Goal: Task Accomplishment & Management: Use online tool/utility

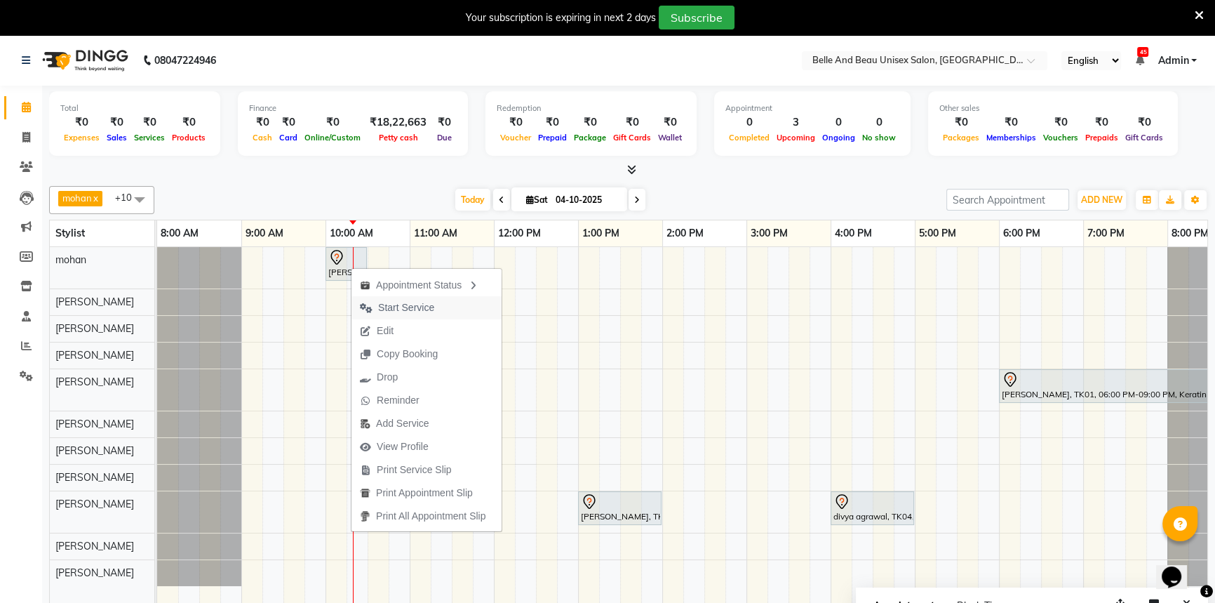
click at [415, 305] on span "Start Service" at bounding box center [406, 307] width 56 height 15
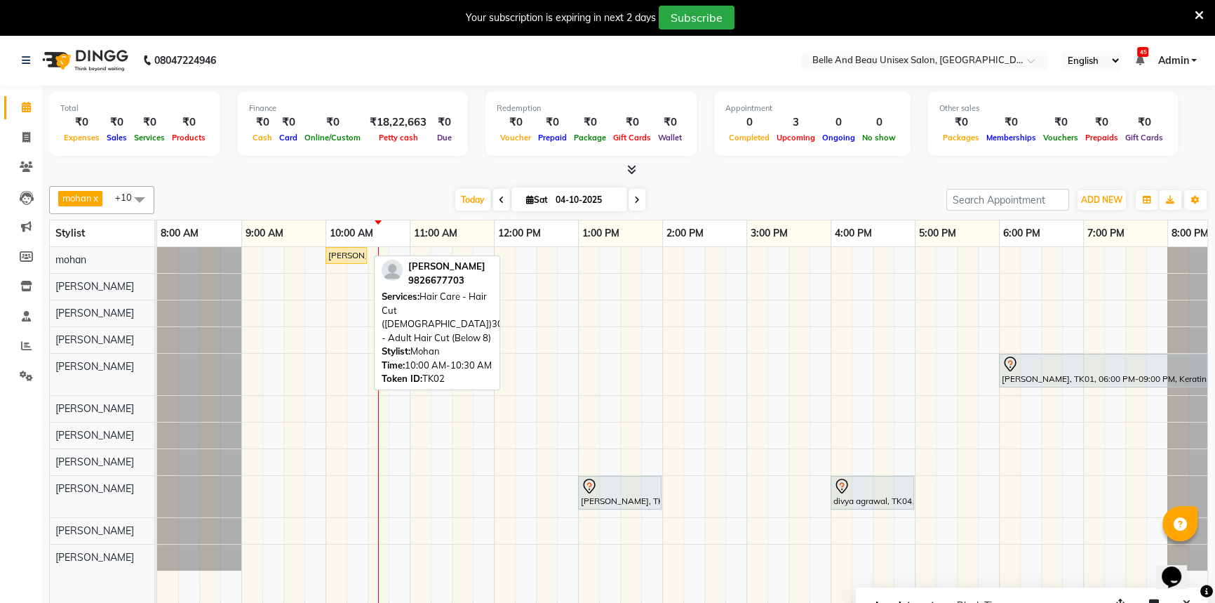
click at [351, 255] on div "[PERSON_NAME], TK02, 10:00 AM-10:30 AM, Hair Care - Hair Cut ([DEMOGRAPHIC_DATA…" at bounding box center [346, 255] width 39 height 13
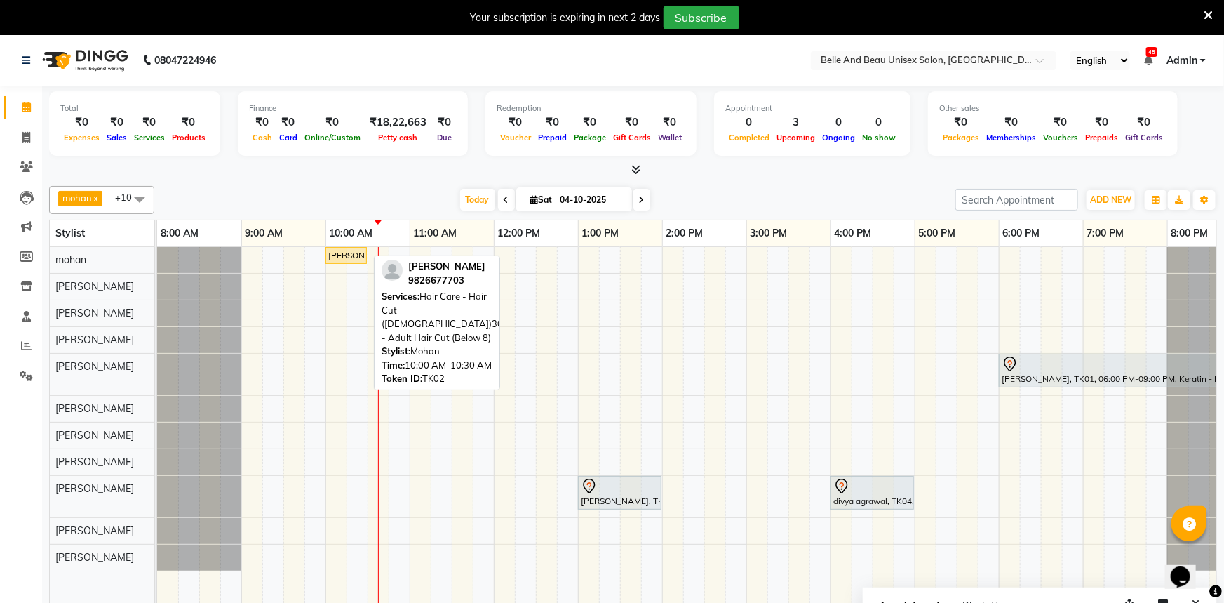
select select "1"
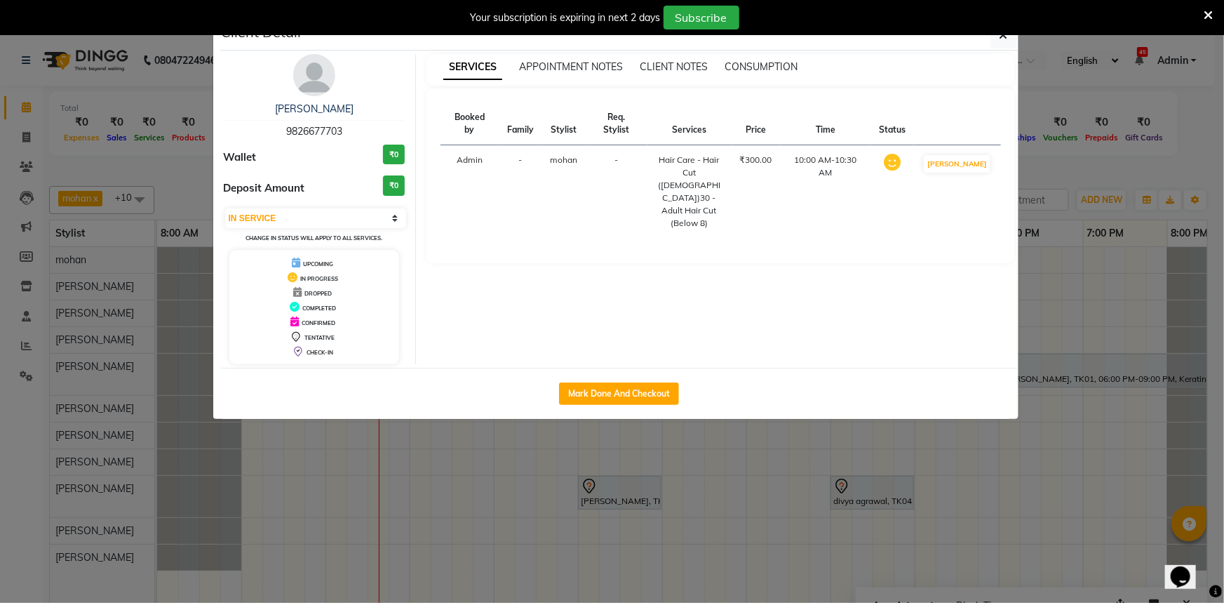
drag, startPoint x: 237, startPoint y: 105, endPoint x: 385, endPoint y: 109, distance: 147.4
click at [385, 109] on div "[PERSON_NAME]" at bounding box center [315, 109] width 182 height 15
copy link "[PERSON_NAME]"
click at [323, 128] on span "9826677703" at bounding box center [314, 131] width 56 height 13
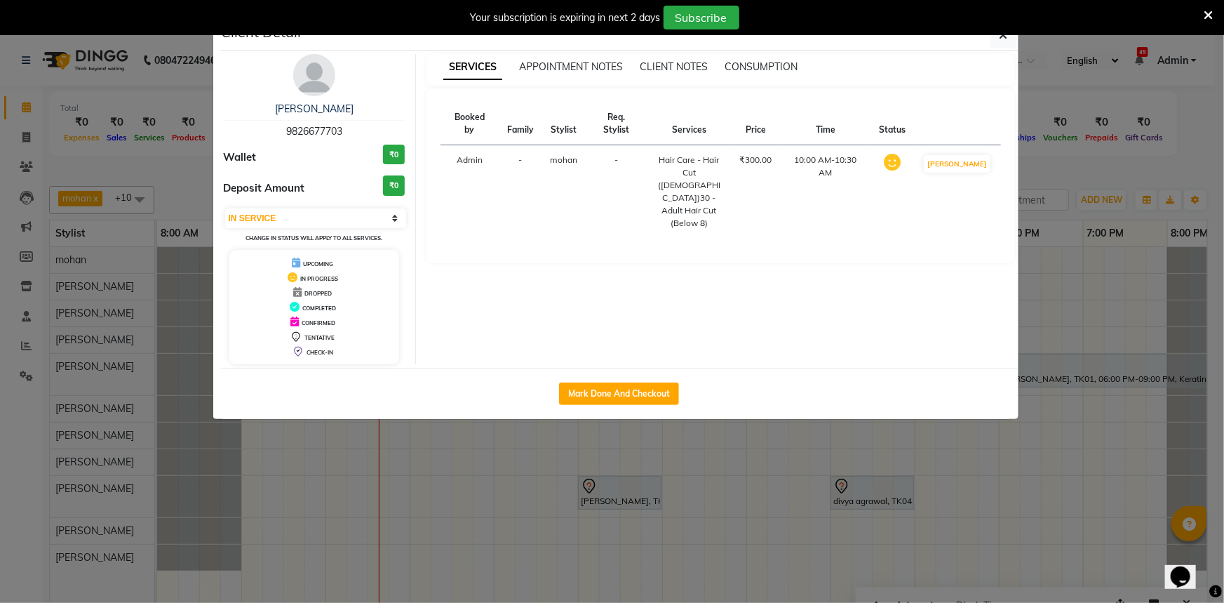
copy span "9826677703"
click at [1004, 36] on icon "button" at bounding box center [1004, 34] width 8 height 11
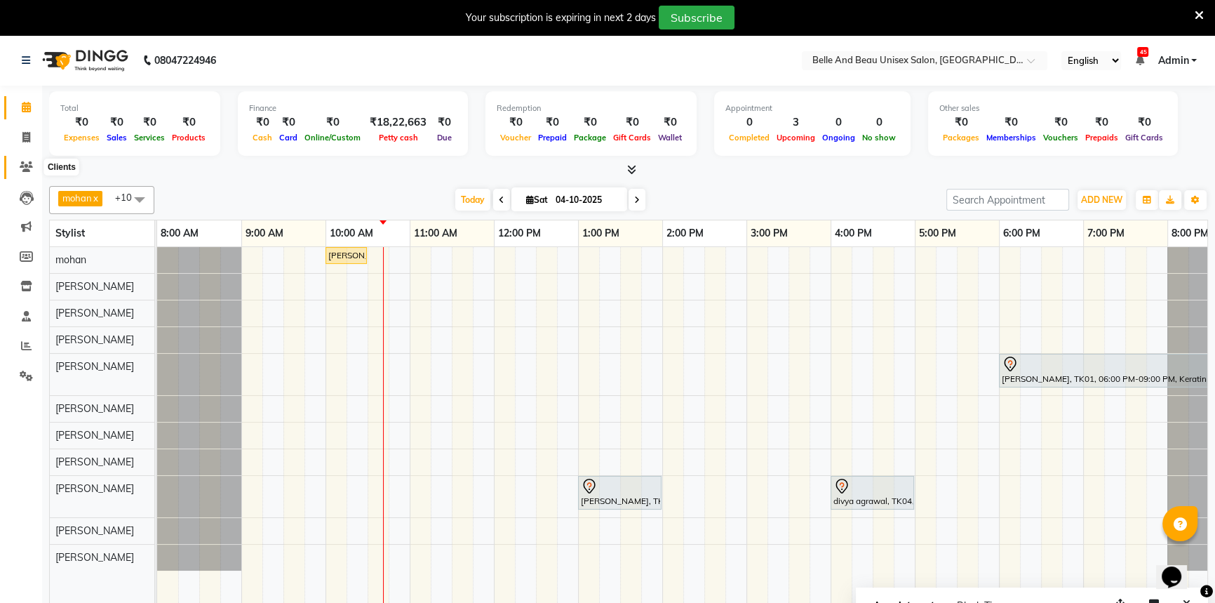
click at [25, 171] on icon at bounding box center [26, 166] width 13 height 11
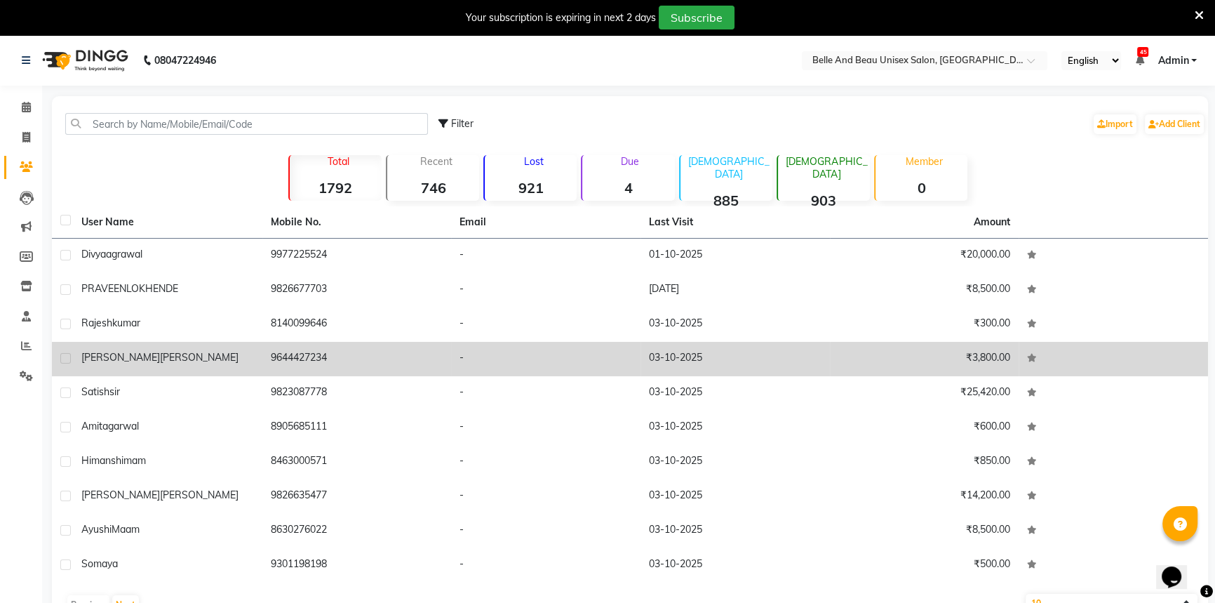
scroll to position [39, 0]
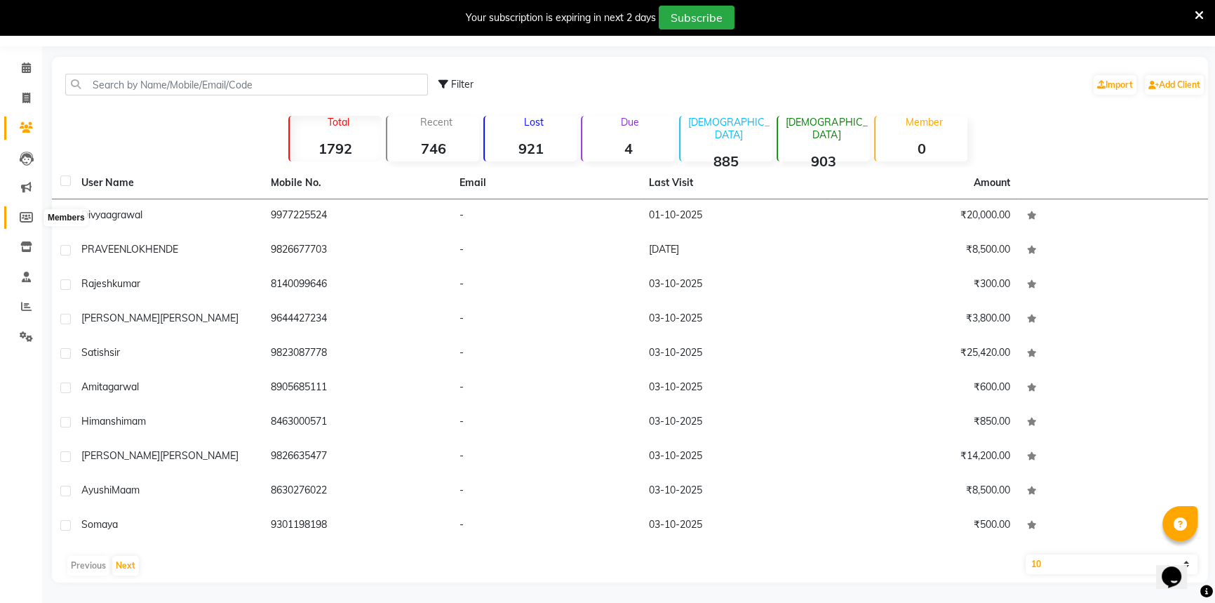
click at [34, 213] on span at bounding box center [26, 218] width 25 height 16
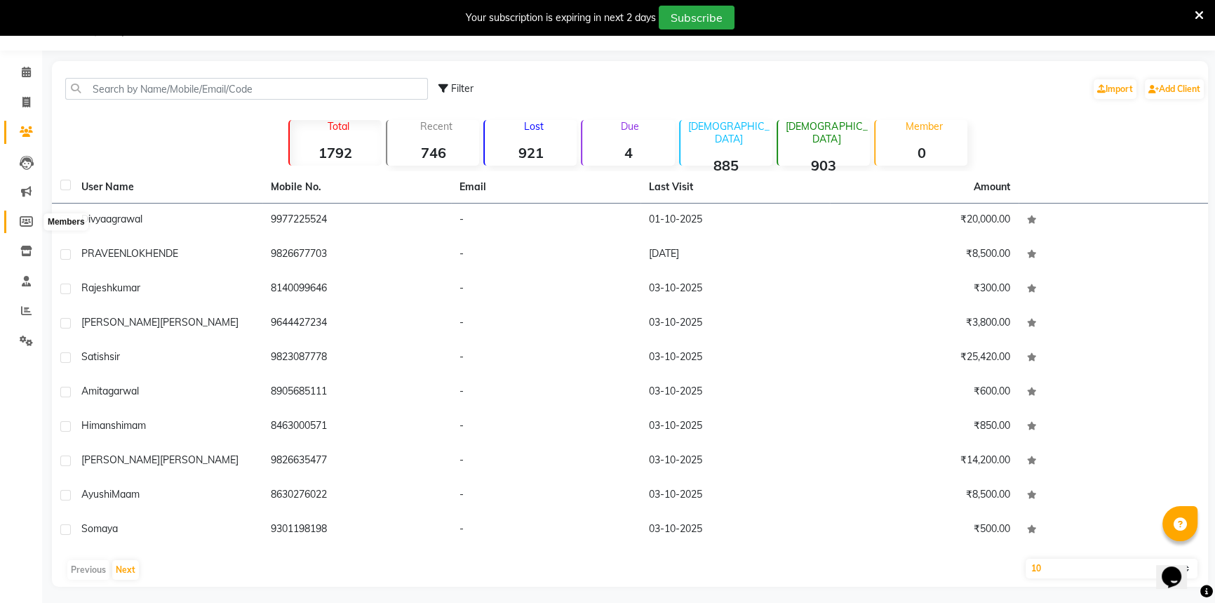
select select
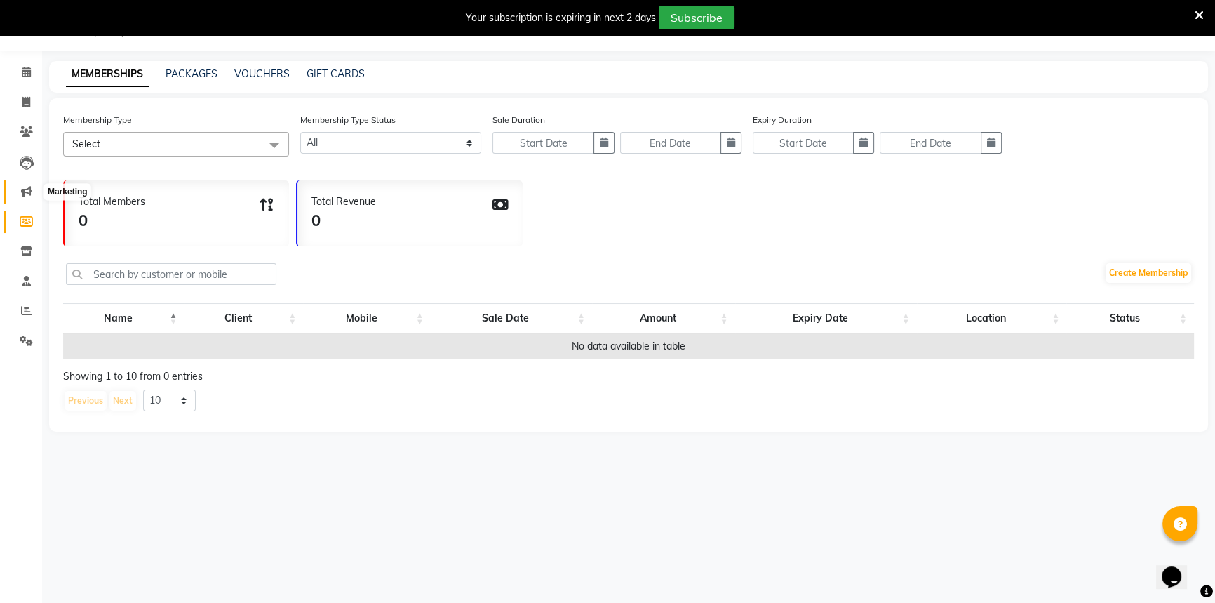
click at [24, 187] on icon at bounding box center [26, 191] width 11 height 11
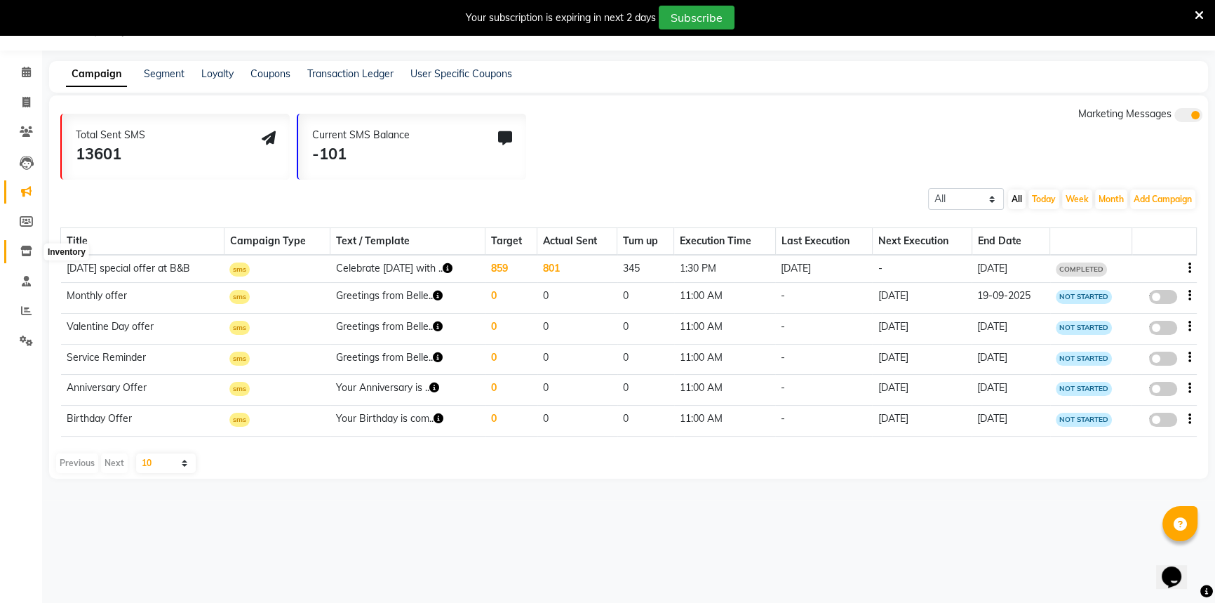
click at [29, 253] on icon at bounding box center [26, 251] width 12 height 11
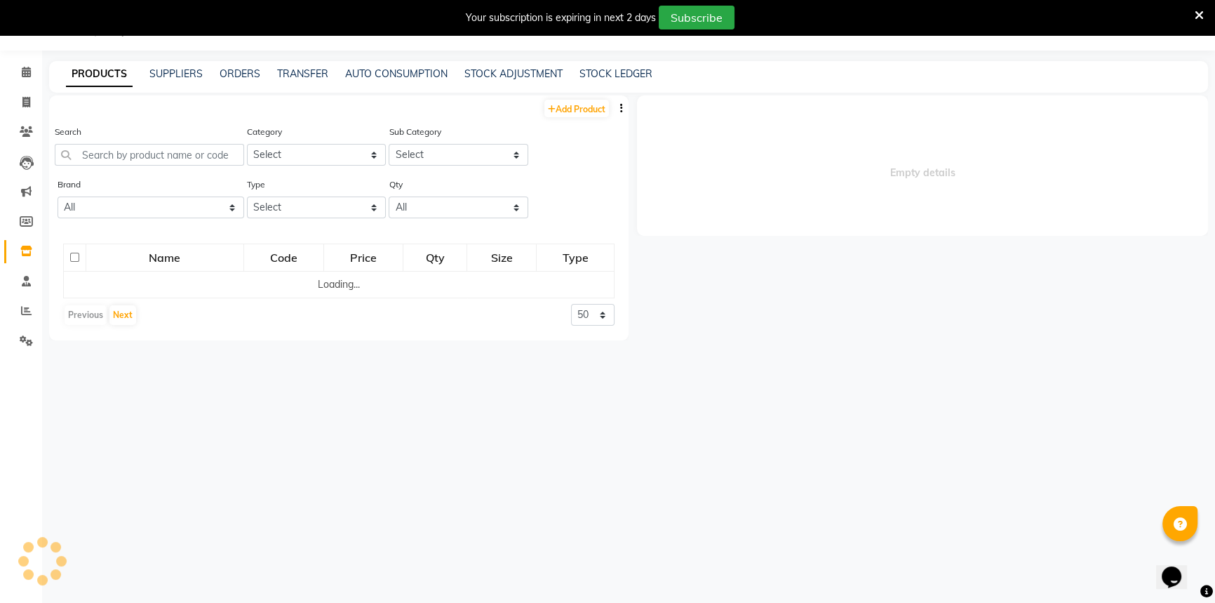
select select
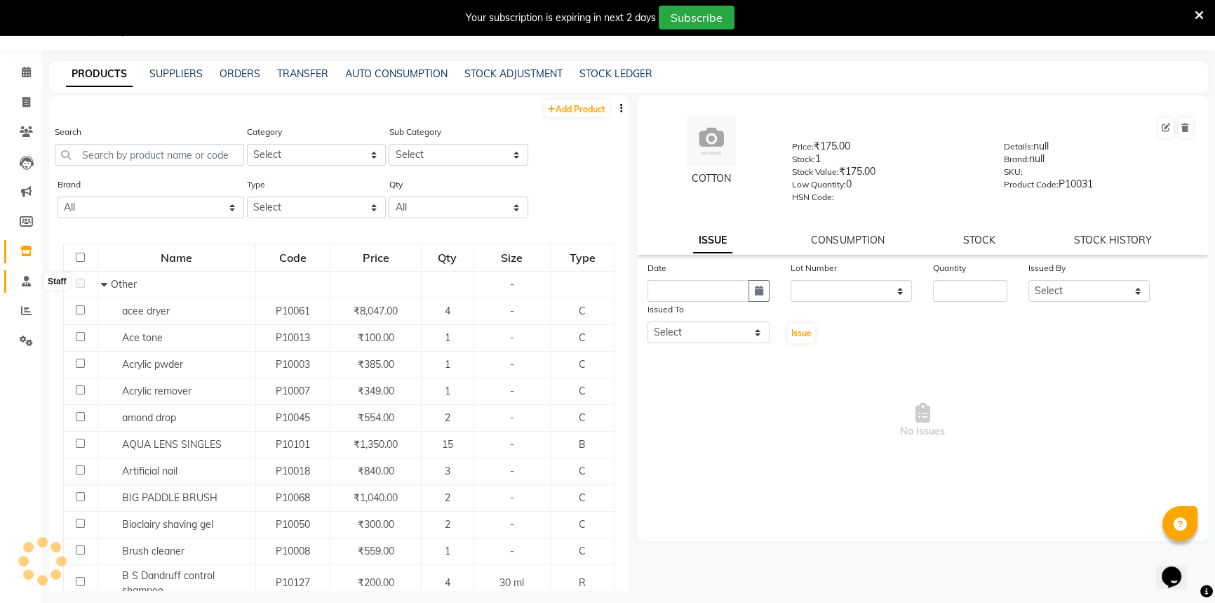
click at [25, 282] on icon at bounding box center [26, 281] width 9 height 11
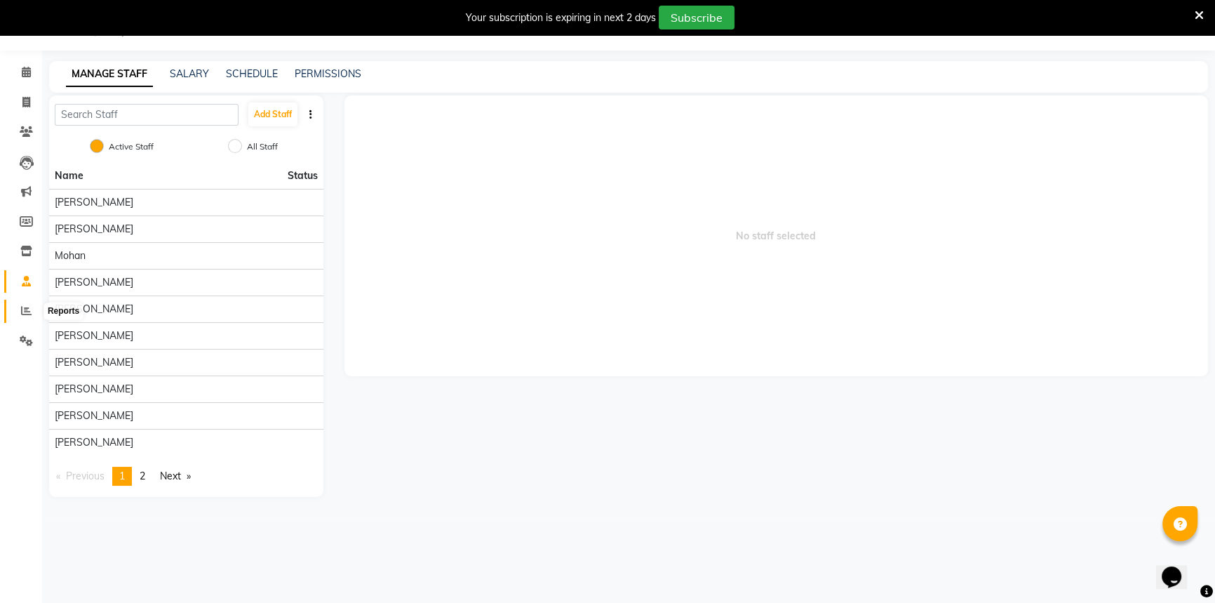
click at [25, 305] on icon at bounding box center [26, 310] width 11 height 11
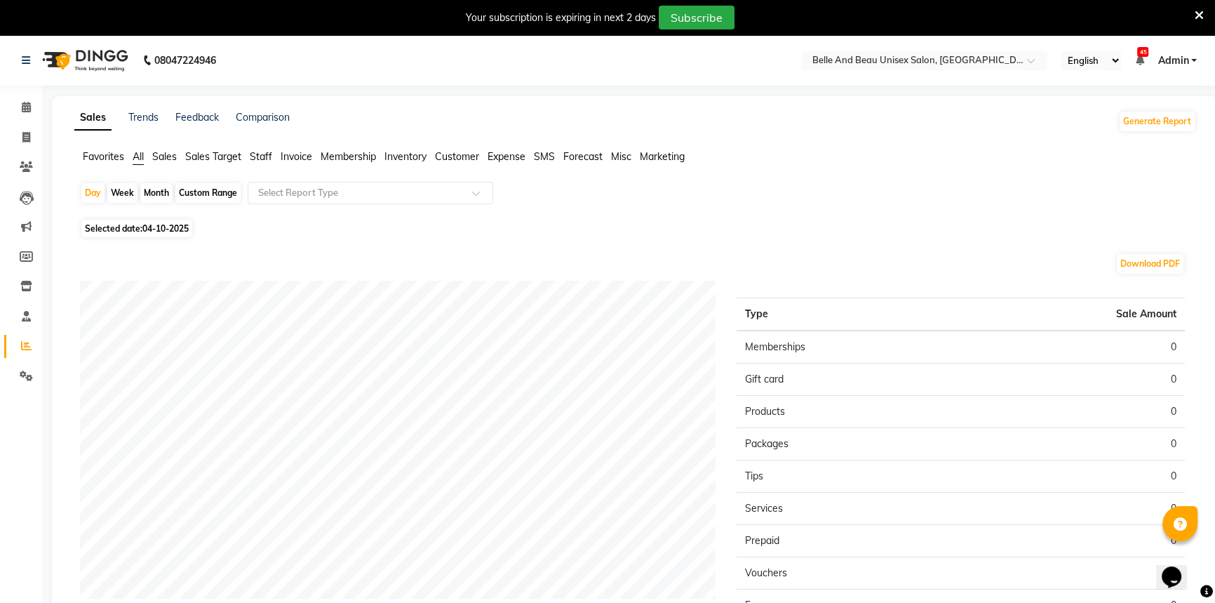
click at [260, 153] on span "Staff" at bounding box center [261, 156] width 22 height 13
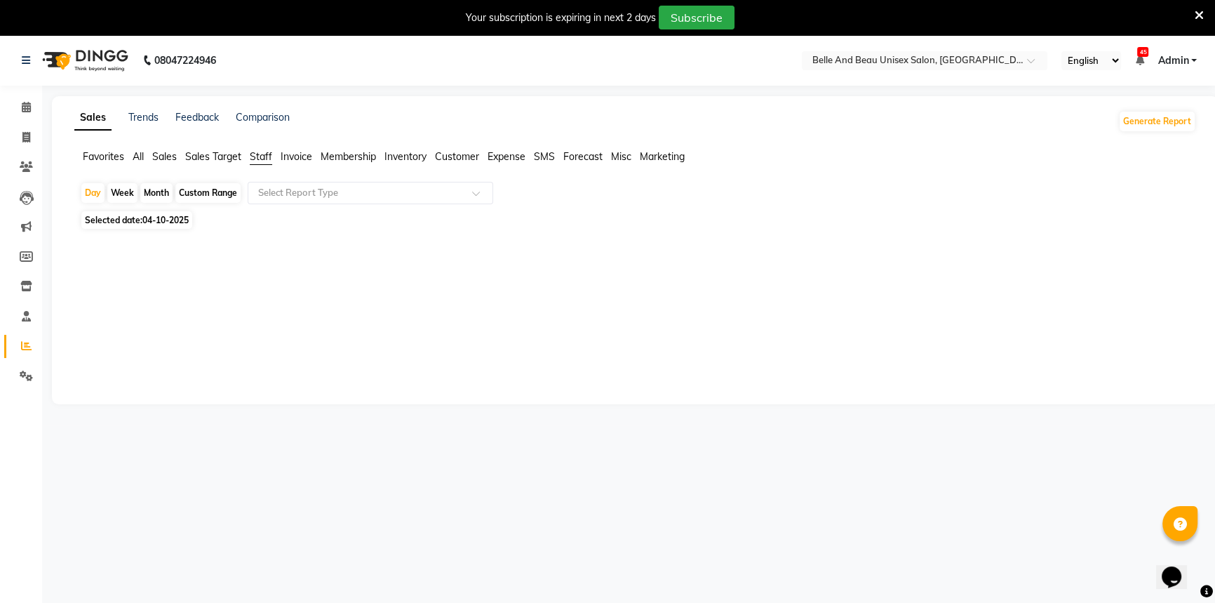
click at [178, 192] on div "Custom Range" at bounding box center [207, 193] width 65 height 20
select select "10"
select select "2025"
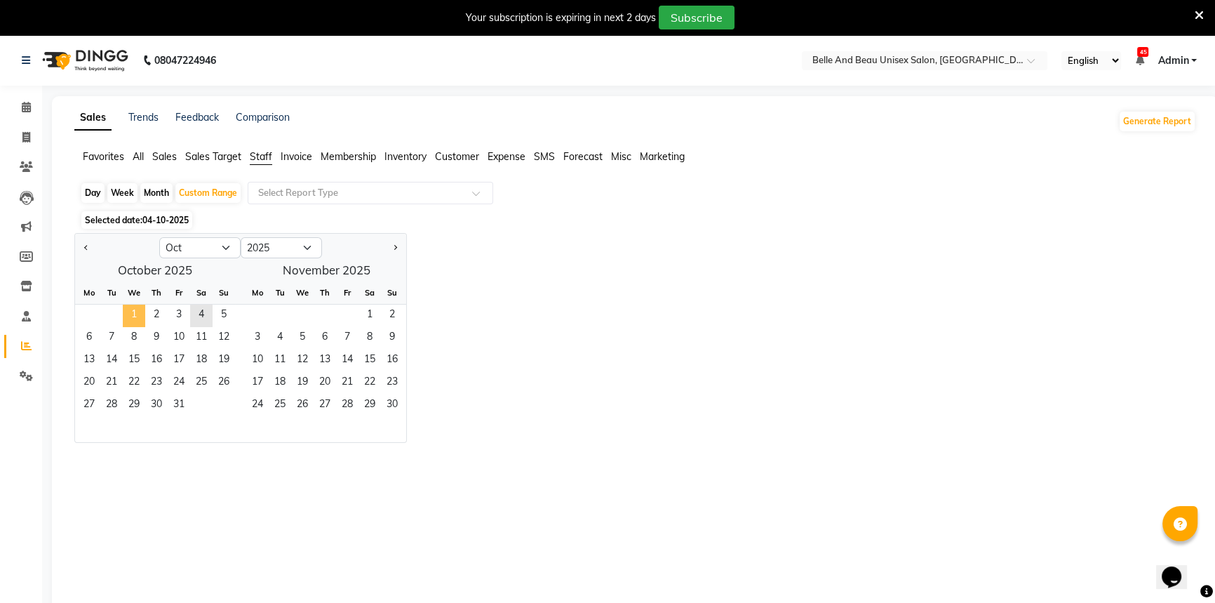
click at [133, 315] on span "1" at bounding box center [134, 316] width 22 height 22
click at [198, 309] on span "4" at bounding box center [201, 316] width 22 height 22
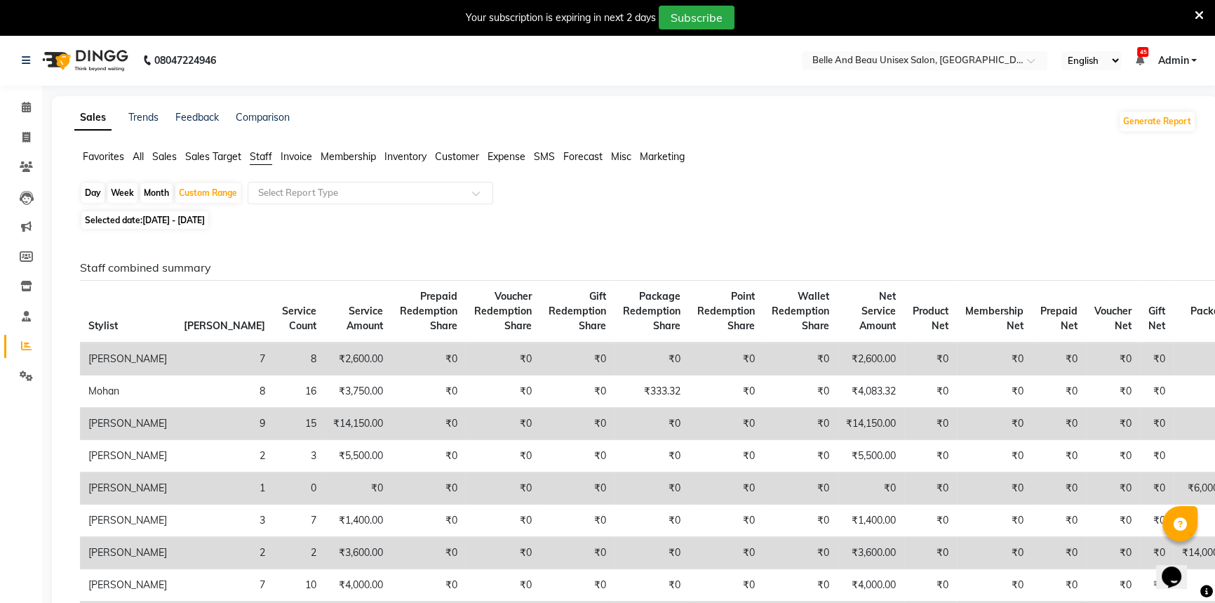
click at [156, 192] on div "Month" at bounding box center [156, 193] width 32 height 20
select select "10"
select select "2025"
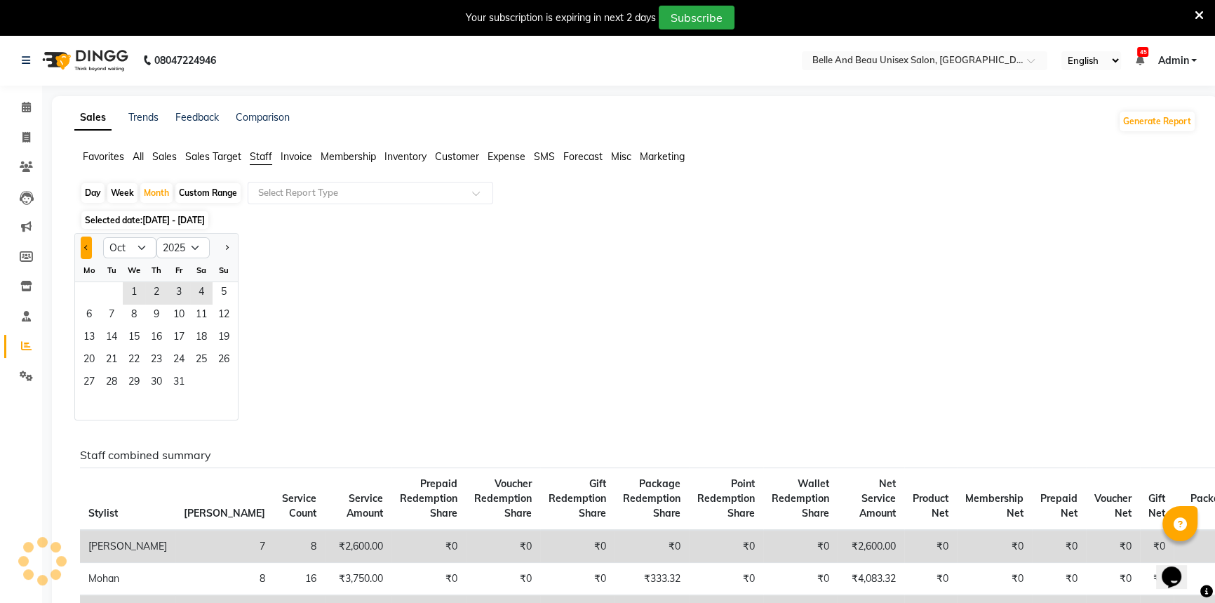
click at [85, 245] on span "Previous month" at bounding box center [86, 247] width 5 height 5
select select "9"
click at [215, 191] on div "Custom Range" at bounding box center [207, 193] width 65 height 20
select select "10"
select select "2025"
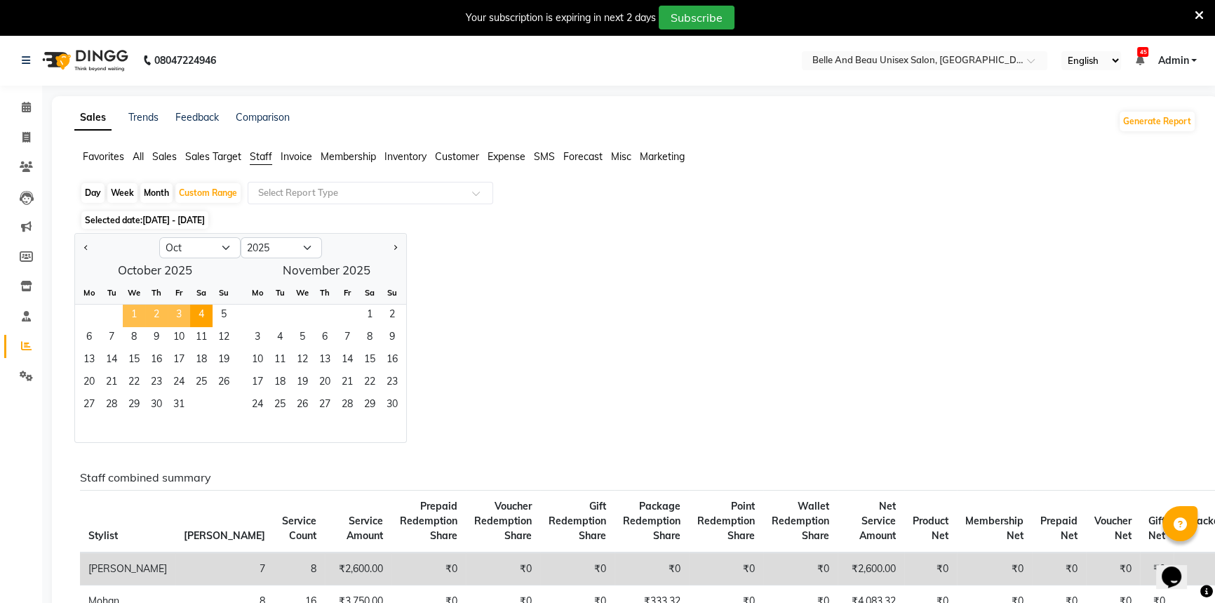
click at [126, 315] on span "1" at bounding box center [134, 316] width 22 height 22
click at [176, 402] on span "31" at bounding box center [179, 405] width 22 height 22
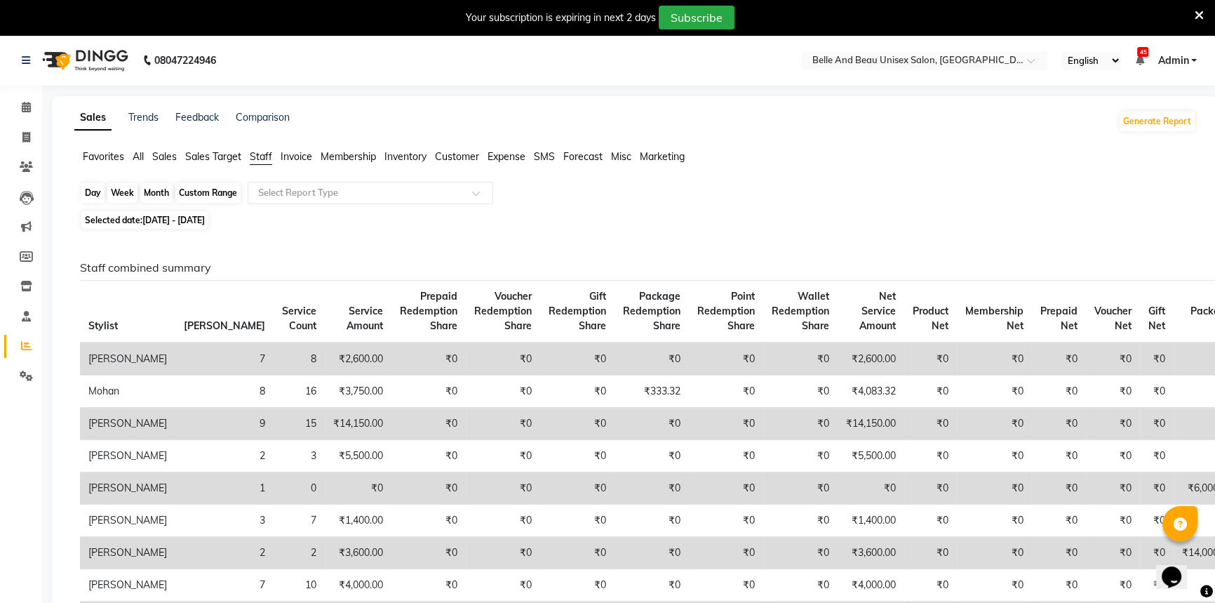
click at [199, 189] on div "Custom Range" at bounding box center [207, 193] width 65 height 20
select select "10"
select select "2025"
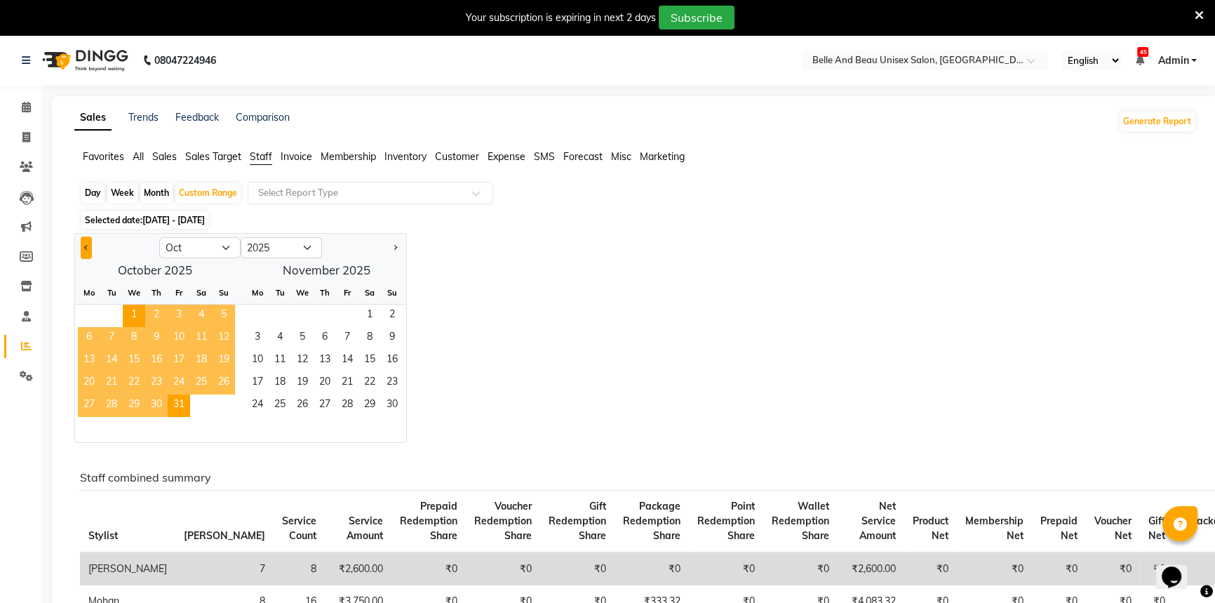
click at [88, 243] on button "Previous month" at bounding box center [86, 247] width 11 height 22
select select "9"
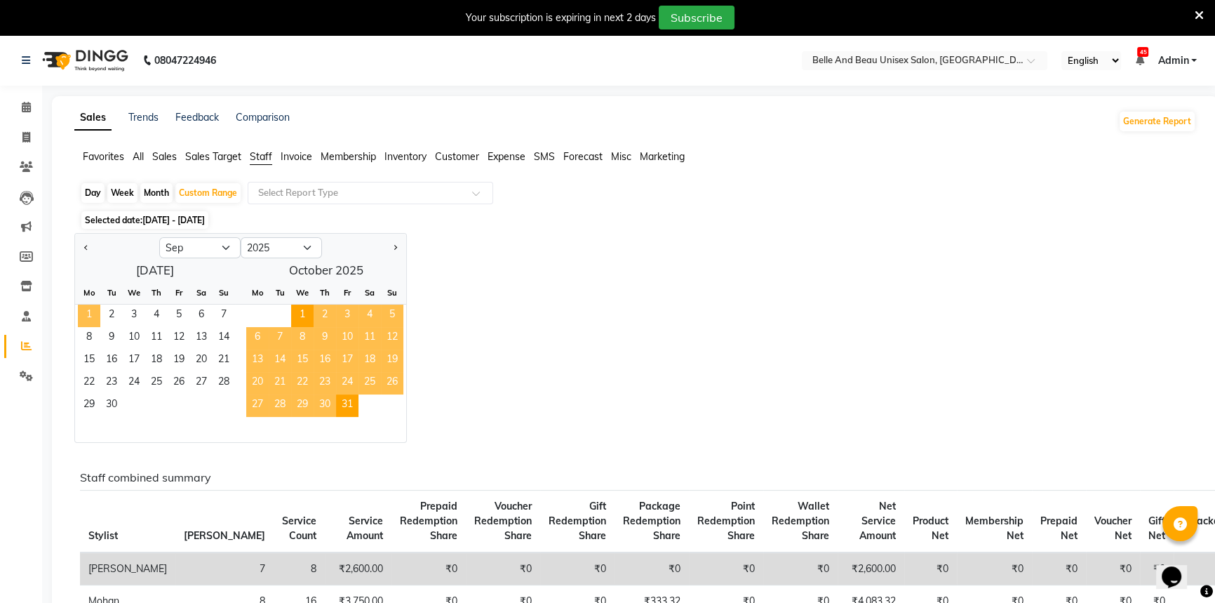
click at [86, 311] on span "1" at bounding box center [89, 316] width 22 height 22
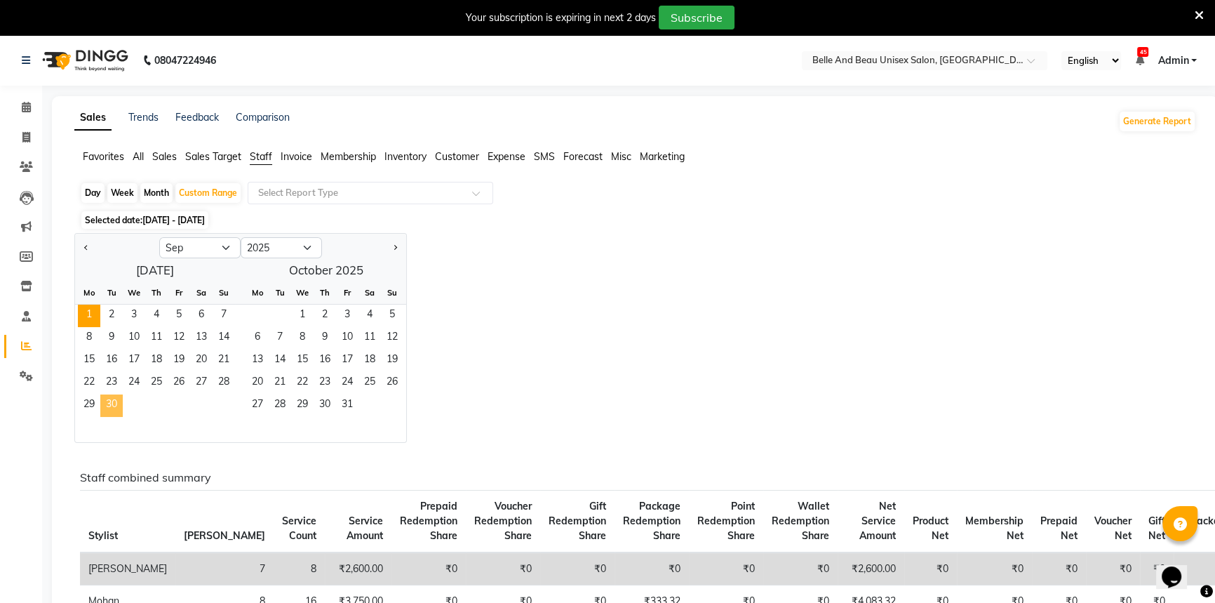
click at [114, 403] on span "30" at bounding box center [111, 405] width 22 height 22
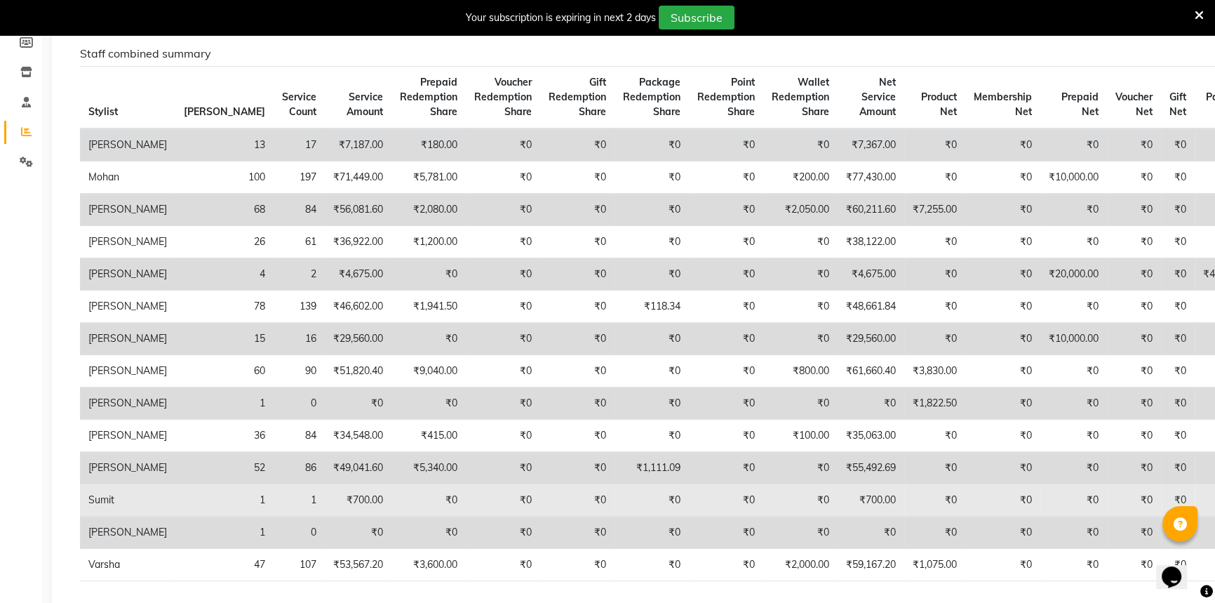
scroll to position [191, 0]
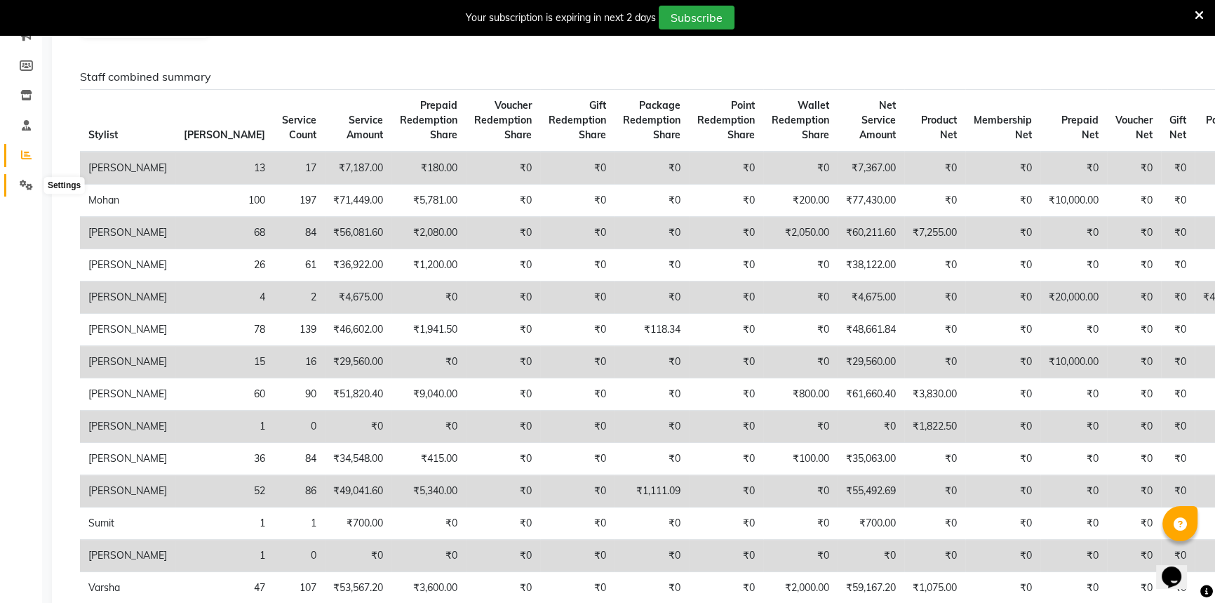
click at [35, 187] on span at bounding box center [26, 186] width 25 height 16
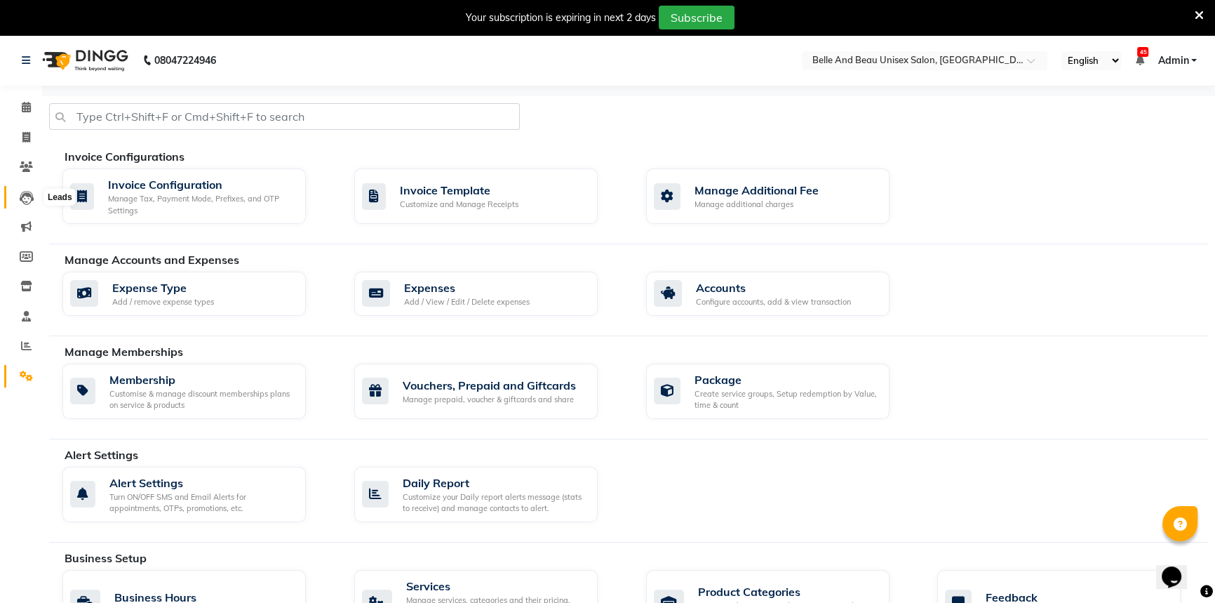
click at [27, 196] on icon at bounding box center [27, 198] width 14 height 14
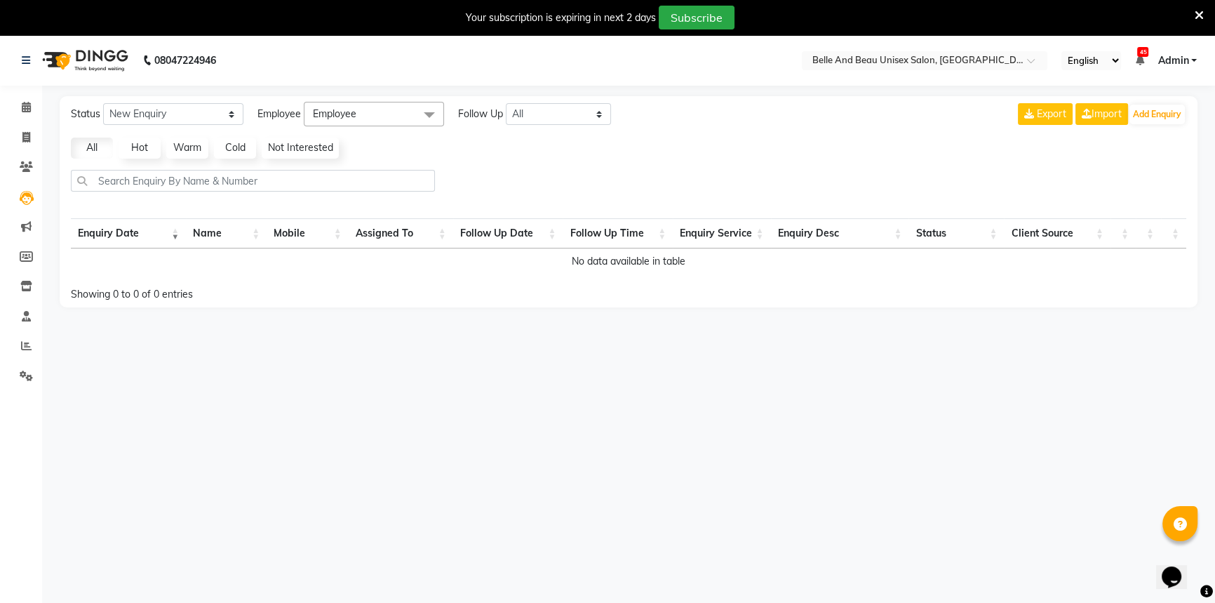
click at [32, 180] on li "Clients" at bounding box center [21, 167] width 42 height 30
click at [36, 173] on span at bounding box center [26, 167] width 25 height 16
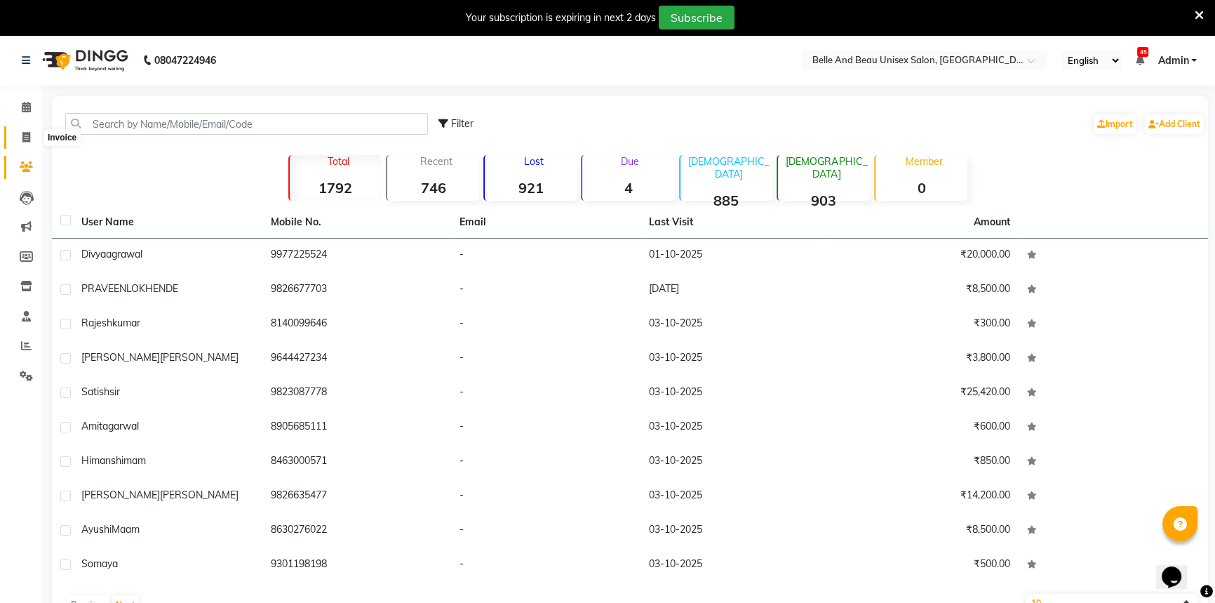
click at [33, 140] on span at bounding box center [26, 138] width 25 height 16
select select "7066"
select select "service"
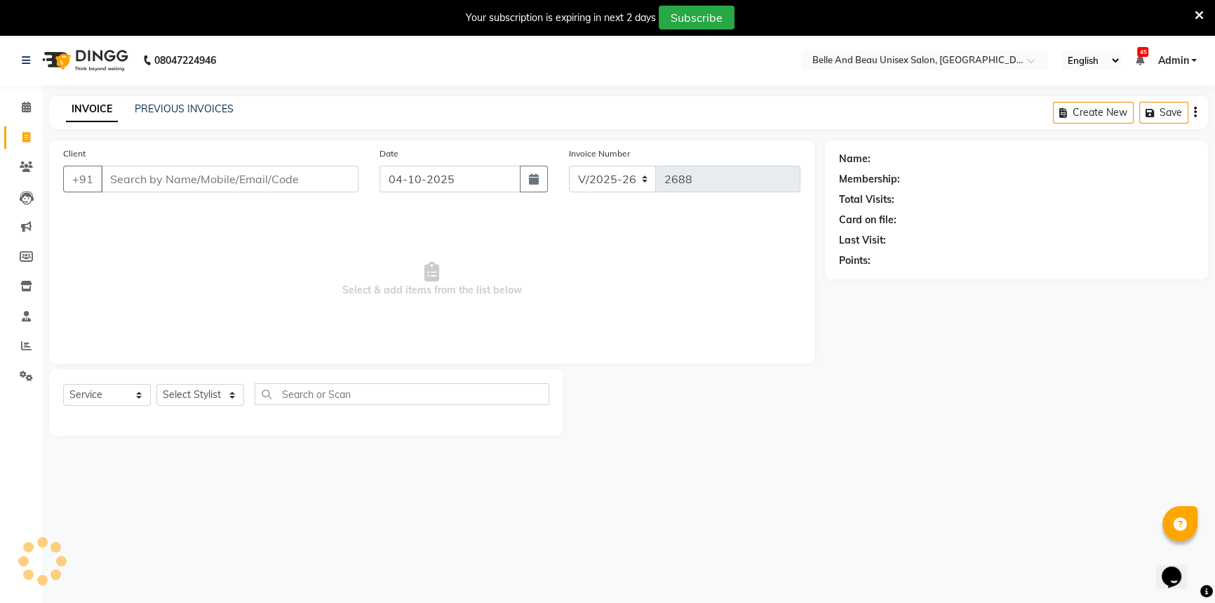
scroll to position [35, 0]
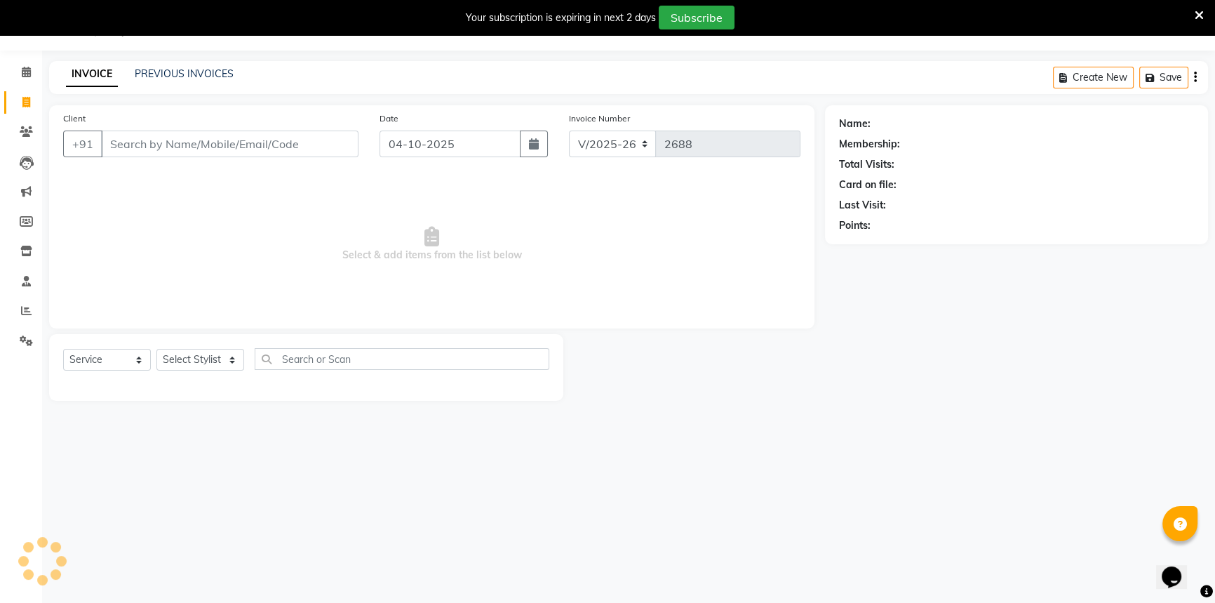
select select "60511"
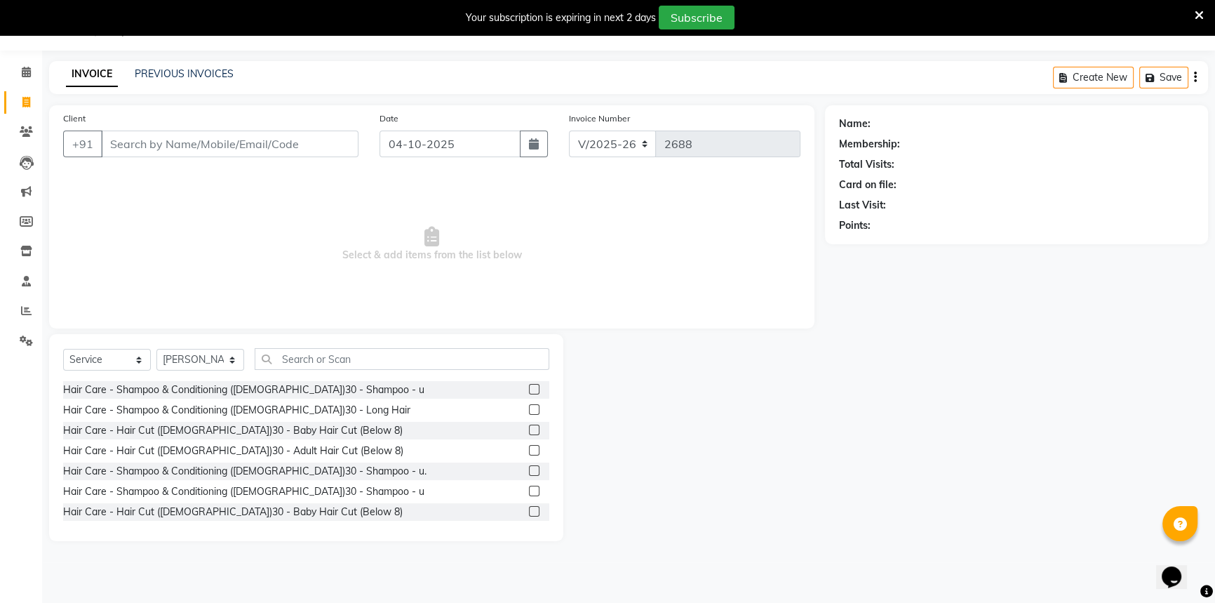
click at [39, 281] on div "Client +91 Date [DATE] Invoice Number V/2025 V/[PHONE_NUMBER] Select & add item…" at bounding box center [432, 323] width 787 height 436
click at [32, 281] on span at bounding box center [26, 282] width 25 height 16
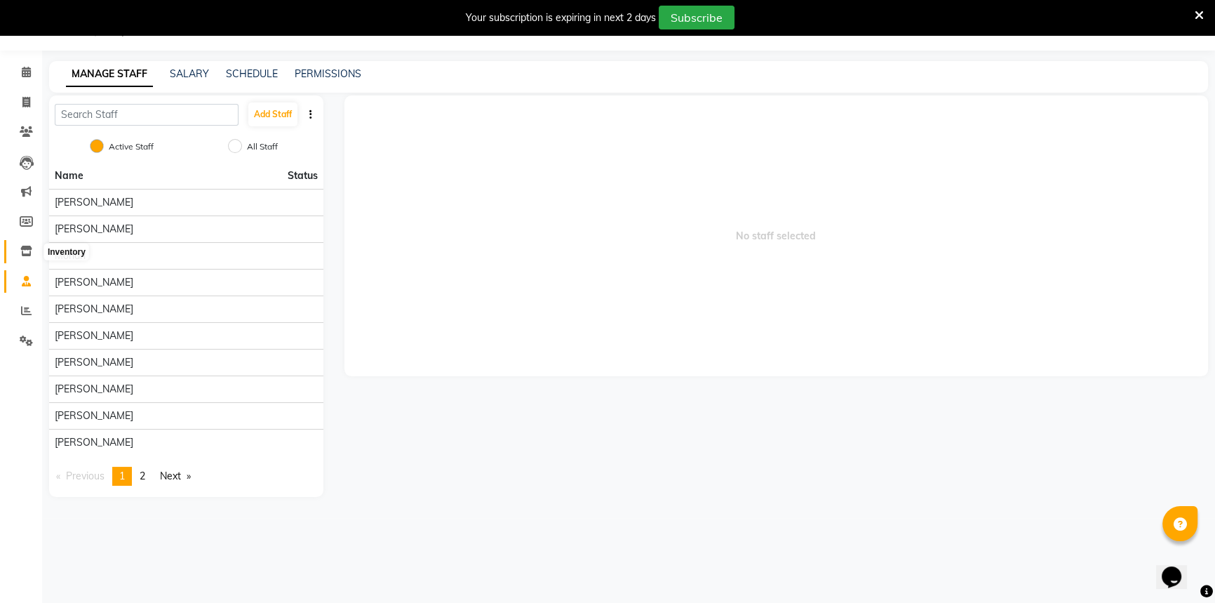
click at [27, 250] on icon at bounding box center [26, 251] width 12 height 11
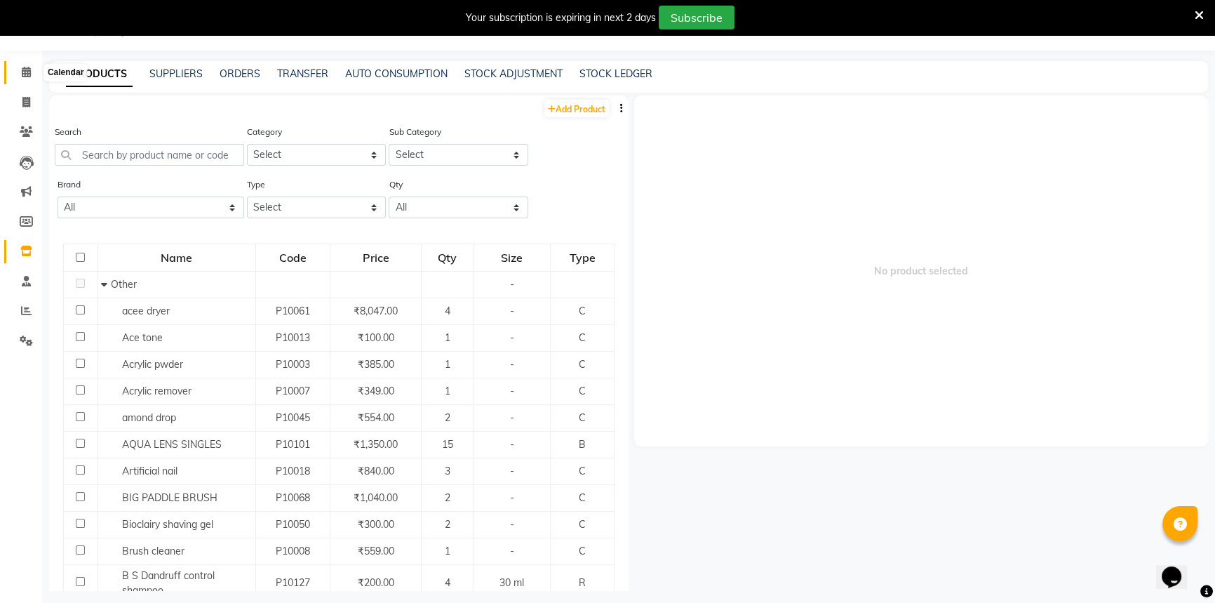
click at [28, 72] on icon at bounding box center [26, 72] width 9 height 11
